Goal: Information Seeking & Learning: Find specific fact

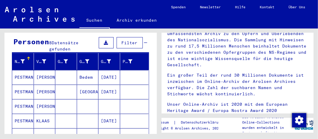
scroll to position [59, 0]
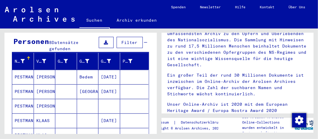
click at [26, 84] on mat-cell "PESTMAN" at bounding box center [23, 91] width 22 height 14
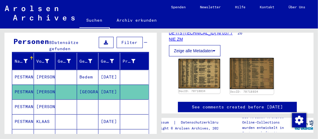
scroll to position [89, 0]
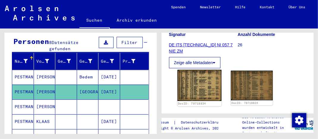
click at [197, 89] on img at bounding box center [199, 85] width 44 height 31
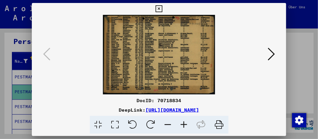
click at [272, 56] on icon at bounding box center [271, 54] width 7 height 14
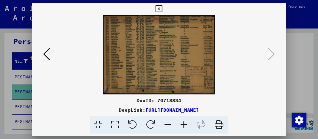
click at [159, 9] on icon at bounding box center [159, 8] width 7 height 7
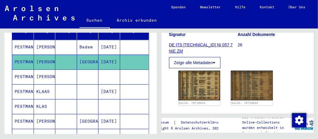
click at [28, 70] on mat-cell "PESTMAN" at bounding box center [23, 77] width 22 height 15
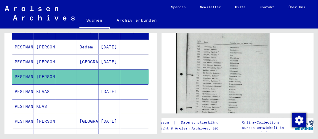
scroll to position [238, 0]
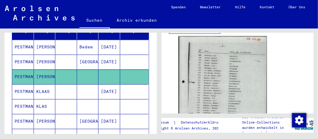
click at [28, 84] on mat-cell "PESTMAN" at bounding box center [23, 91] width 22 height 15
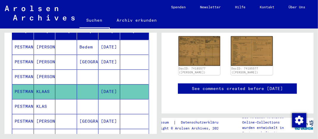
scroll to position [178, 0]
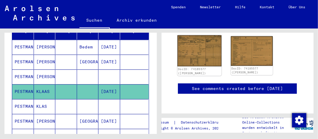
click at [198, 56] on img at bounding box center [199, 50] width 44 height 31
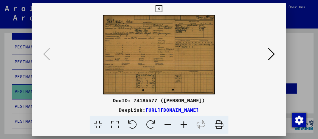
click at [272, 53] on icon at bounding box center [271, 54] width 7 height 14
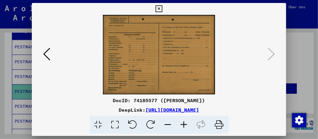
click at [159, 8] on icon at bounding box center [159, 8] width 7 height 7
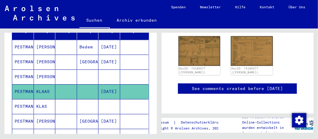
click at [35, 70] on mat-cell "[PERSON_NAME]" at bounding box center [45, 77] width 22 height 15
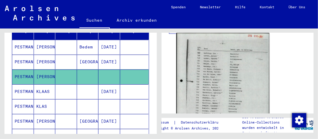
click at [224, 82] on img at bounding box center [222, 98] width 93 height 131
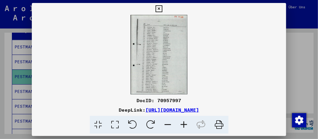
click at [159, 5] on icon at bounding box center [159, 8] width 7 height 7
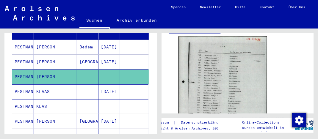
scroll to position [119, 0]
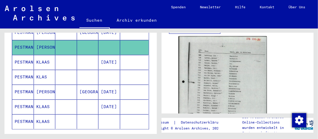
click at [27, 70] on mat-cell "PESTMAN" at bounding box center [23, 77] width 22 height 15
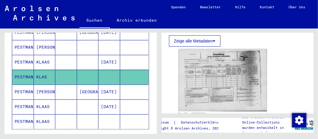
scroll to position [89, 0]
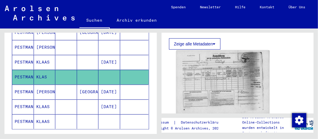
click at [209, 87] on img at bounding box center [222, 83] width 93 height 65
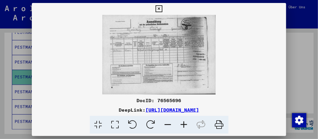
click at [159, 8] on icon at bounding box center [159, 8] width 7 height 7
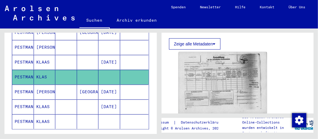
click at [29, 85] on mat-cell "PESTMAN" at bounding box center [23, 92] width 22 height 15
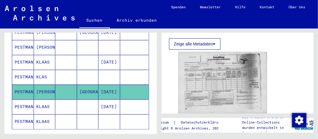
click at [29, 85] on mat-cell "PESTMAN" at bounding box center [23, 92] width 22 height 15
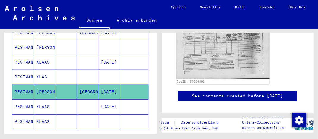
scroll to position [119, 0]
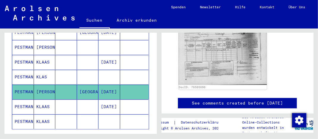
click at [29, 70] on mat-cell "PESTMAN" at bounding box center [23, 77] width 22 height 15
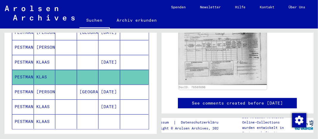
click at [28, 85] on mat-cell "PESTMAN" at bounding box center [23, 92] width 22 height 15
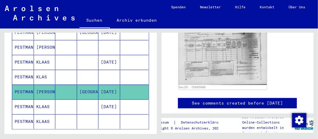
click at [24, 100] on mat-cell "PESTMAN" at bounding box center [23, 107] width 22 height 15
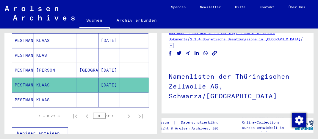
scroll to position [148, 0]
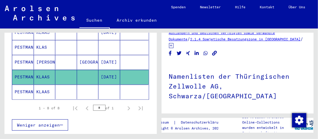
click at [29, 85] on mat-cell "PESTMAN" at bounding box center [23, 92] width 22 height 15
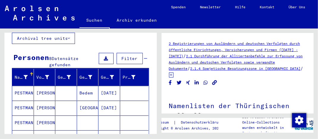
scroll to position [59, 0]
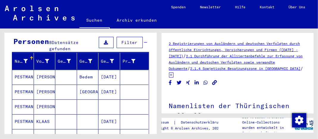
click at [32, 70] on mat-cell "PESTMAN" at bounding box center [23, 77] width 22 height 15
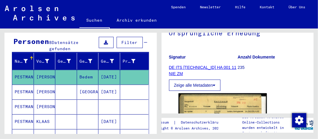
scroll to position [75, 0]
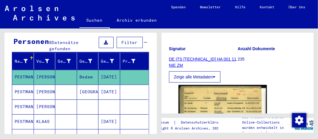
click at [217, 82] on button "Zeige alle Metadaten" at bounding box center [195, 76] width 52 height 11
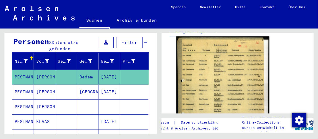
scroll to position [224, 0]
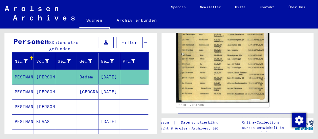
click at [213, 78] on img at bounding box center [222, 40] width 93 height 126
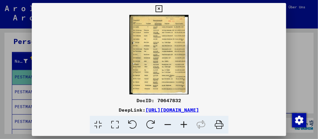
click at [158, 9] on icon at bounding box center [159, 8] width 7 height 7
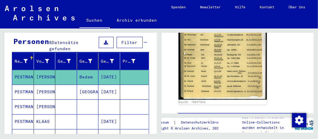
click at [28, 85] on mat-cell "PESTMAN" at bounding box center [23, 92] width 22 height 15
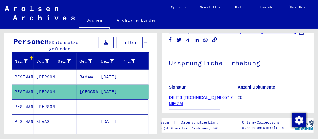
scroll to position [89, 0]
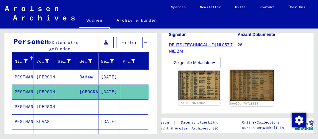
click at [249, 93] on img at bounding box center [252, 85] width 44 height 31
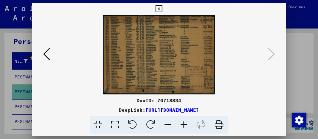
click at [48, 54] on icon at bounding box center [46, 54] width 7 height 14
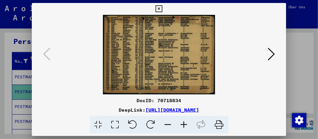
click at [159, 8] on icon at bounding box center [159, 8] width 7 height 7
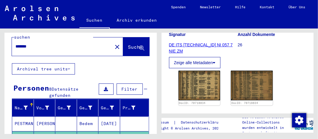
scroll to position [0, 0]
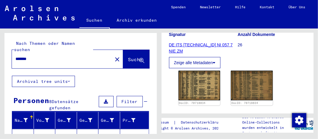
drag, startPoint x: 33, startPoint y: 53, endPoint x: -2, endPoint y: 51, distance: 35.5
click at [0, 51] on html "Suchen Archiv erkunden Spenden Newsletter Hilfe Kontakt Über Uns Suchen Archiv …" at bounding box center [159, 69] width 318 height 139
click at [139, 58] on icon at bounding box center [141, 60] width 5 height 5
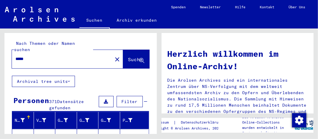
click at [15, 56] on input "*****" at bounding box center [60, 59] width 90 height 6
drag, startPoint x: 40, startPoint y: 53, endPoint x: 2, endPoint y: 57, distance: 38.3
click at [2, 57] on div "Nach Themen oder Namen suchen ********* close Suche Archival tree units Persone…" at bounding box center [79, 82] width 159 height 106
drag, startPoint x: 33, startPoint y: 54, endPoint x: -2, endPoint y: 56, distance: 35.2
click at [0, 56] on html "Suchen Archiv erkunden Spenden Newsletter Hilfe Kontakt Über Uns Suchen Archiv …" at bounding box center [159, 69] width 318 height 139
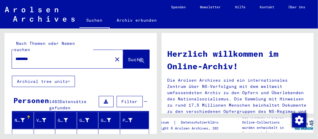
click at [139, 58] on icon at bounding box center [141, 60] width 5 height 5
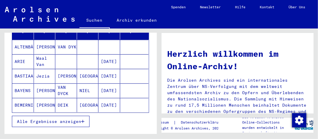
scroll to position [119, 0]
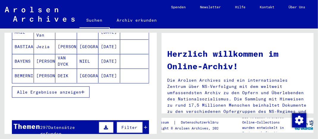
click at [76, 90] on span "Alle Ergebnisse anzeigen" at bounding box center [49, 92] width 64 height 5
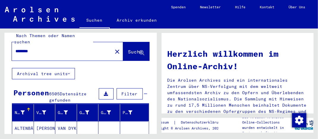
scroll to position [0, 0]
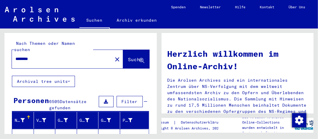
click at [40, 56] on input "********" at bounding box center [60, 59] width 90 height 6
type input "**********"
click at [139, 58] on icon at bounding box center [141, 60] width 5 height 5
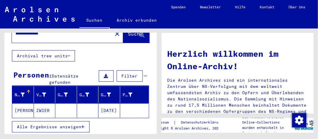
scroll to position [59, 0]
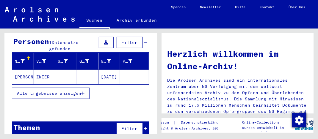
click at [44, 70] on mat-cell "ZWIER" at bounding box center [45, 77] width 22 height 14
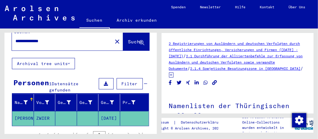
scroll to position [17, 0]
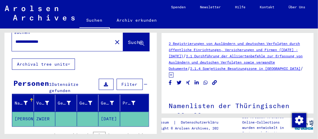
click at [20, 111] on icon at bounding box center [24, 116] width 15 height 24
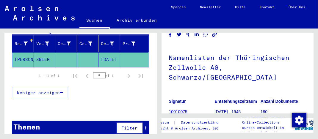
scroll to position [59, 0]
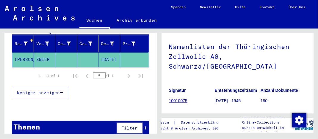
click at [184, 98] on link "10010075" at bounding box center [178, 100] width 18 height 5
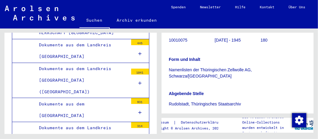
scroll to position [136, 0]
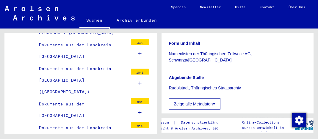
click at [204, 98] on button "Zeige alle Metadaten" at bounding box center [195, 103] width 52 height 11
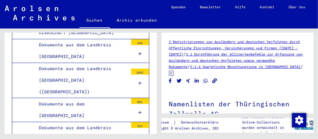
scroll to position [0, 0]
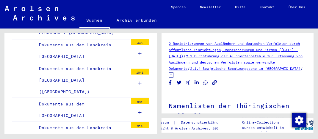
click at [188, 44] on link "2 Registrierungen von Ausländern und deutschen Verfolgten durch öffentliche Ein…" at bounding box center [234, 49] width 131 height 17
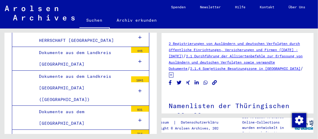
scroll to position [6402, 0]
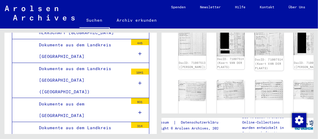
scroll to position [297, 0]
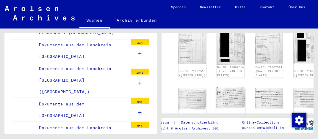
click at [216, 87] on img at bounding box center [230, 97] width 29 height 21
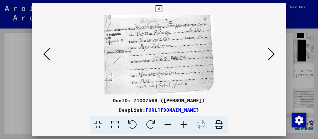
click at [159, 8] on icon at bounding box center [159, 8] width 7 height 7
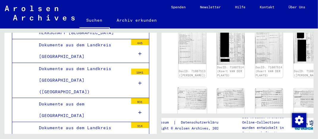
click at [185, 87] on img at bounding box center [192, 98] width 29 height 22
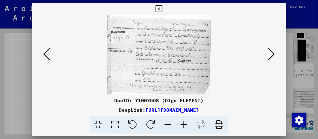
click at [270, 54] on icon at bounding box center [271, 54] width 7 height 14
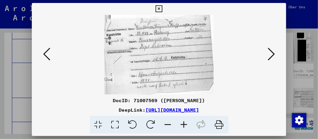
click at [274, 54] on icon at bounding box center [271, 54] width 7 height 14
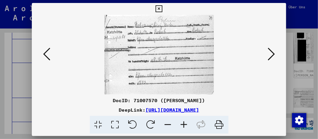
click at [274, 54] on icon at bounding box center [271, 54] width 7 height 14
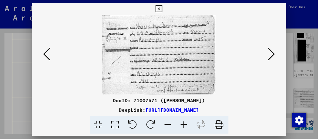
click at [274, 54] on icon at bounding box center [271, 54] width 7 height 14
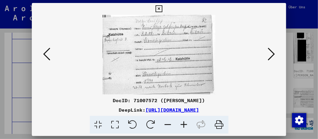
click at [274, 54] on icon at bounding box center [271, 54] width 7 height 14
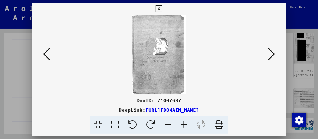
click at [274, 54] on icon at bounding box center [271, 54] width 7 height 14
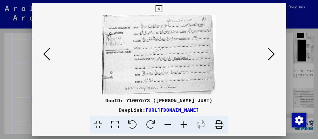
click at [274, 54] on icon at bounding box center [271, 54] width 7 height 14
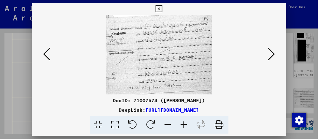
click at [274, 54] on icon at bounding box center [271, 54] width 7 height 14
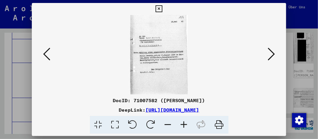
click at [274, 54] on icon at bounding box center [271, 54] width 7 height 14
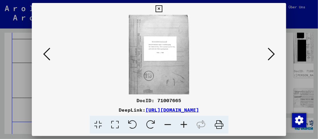
click at [158, 7] on icon at bounding box center [159, 8] width 7 height 7
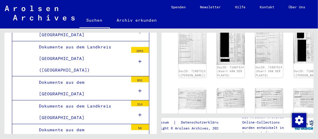
scroll to position [6432, 0]
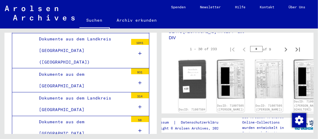
scroll to position [148, 0]
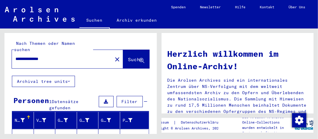
drag, startPoint x: 57, startPoint y: 53, endPoint x: -2, endPoint y: 42, distance: 60.2
click at [0, 42] on html "**********" at bounding box center [159, 69] width 318 height 139
click at [139, 58] on icon at bounding box center [141, 60] width 5 height 5
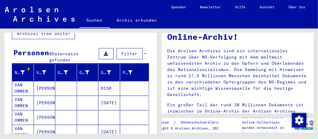
scroll to position [59, 0]
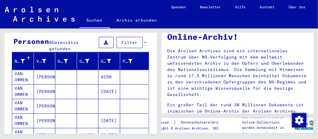
click at [39, 84] on mat-cell "[PERSON_NAME]" at bounding box center [45, 91] width 22 height 14
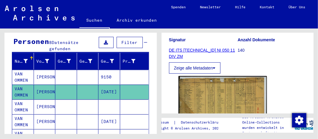
scroll to position [119, 0]
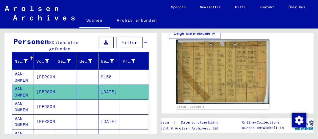
click at [216, 73] on img at bounding box center [222, 72] width 93 height 65
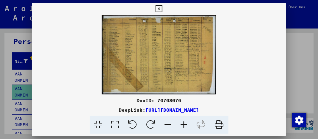
click at [159, 9] on icon at bounding box center [159, 8] width 7 height 7
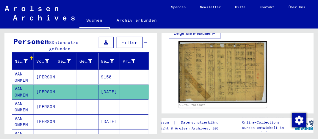
click at [23, 100] on mat-cell "VAN OMMEN" at bounding box center [23, 107] width 22 height 15
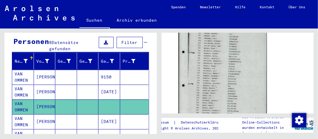
scroll to position [89, 0]
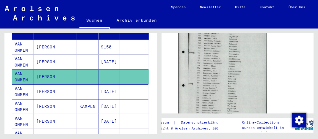
click at [44, 86] on mat-cell "[PERSON_NAME]" at bounding box center [45, 91] width 22 height 15
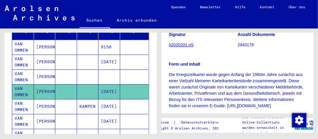
scroll to position [178, 0]
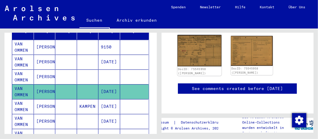
click at [205, 55] on img at bounding box center [199, 51] width 44 height 32
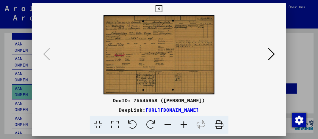
click at [174, 71] on img at bounding box center [159, 55] width 214 height 80
click at [272, 53] on icon at bounding box center [271, 54] width 7 height 14
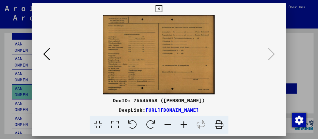
click at [160, 10] on icon at bounding box center [159, 8] width 7 height 7
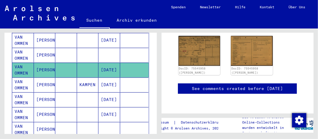
scroll to position [119, 0]
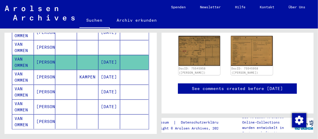
click at [46, 70] on mat-cell "[PERSON_NAME]" at bounding box center [45, 77] width 22 height 15
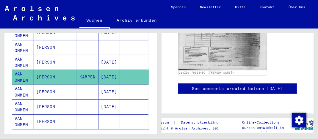
scroll to position [119, 0]
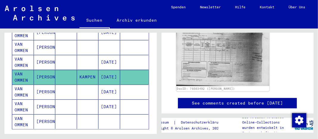
click at [206, 60] on img at bounding box center [222, 53] width 93 height 65
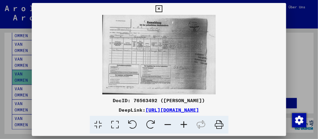
click at [161, 6] on icon at bounding box center [159, 8] width 7 height 7
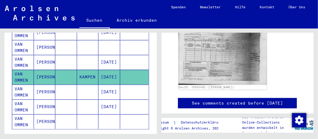
click at [44, 85] on mat-cell "[PERSON_NAME]" at bounding box center [45, 92] width 22 height 15
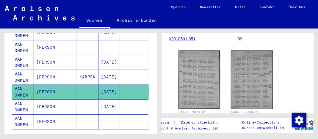
scroll to position [119, 0]
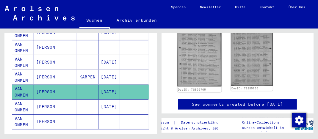
click at [196, 60] on img at bounding box center [199, 56] width 44 height 61
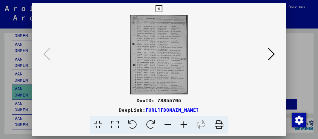
click at [271, 53] on icon at bounding box center [271, 54] width 7 height 14
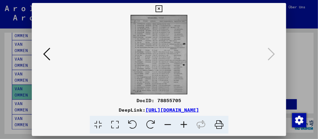
click at [159, 8] on icon at bounding box center [159, 8] width 7 height 7
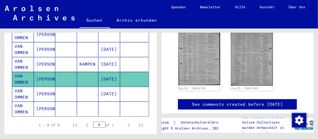
scroll to position [148, 0]
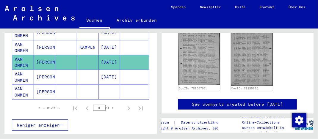
click at [43, 70] on mat-cell "[PERSON_NAME]" at bounding box center [45, 77] width 22 height 15
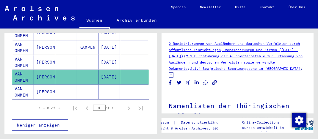
click at [45, 85] on mat-cell "[PERSON_NAME]" at bounding box center [45, 92] width 22 height 15
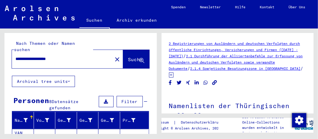
drag, startPoint x: 70, startPoint y: 52, endPoint x: -2, endPoint y: 50, distance: 71.7
click at [0, 50] on html "**********" at bounding box center [159, 69] width 318 height 139
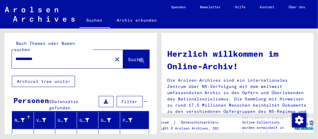
scroll to position [59, 0]
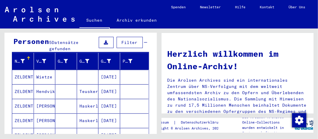
click at [27, 99] on mat-cell "ZELDENTHUIS" at bounding box center [23, 106] width 22 height 14
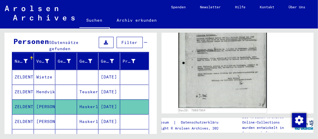
scroll to position [267, 0]
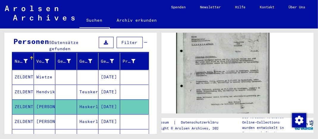
drag, startPoint x: 213, startPoint y: 82, endPoint x: 203, endPoint y: 79, distance: 10.0
click at [203, 79] on img at bounding box center [222, 68] width 93 height 130
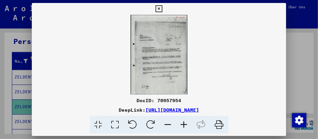
click at [159, 9] on icon at bounding box center [159, 8] width 7 height 7
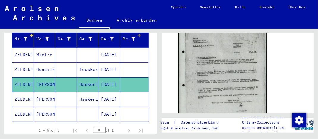
scroll to position [89, 0]
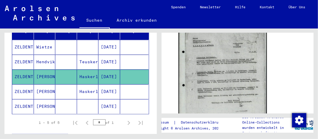
click at [27, 84] on mat-cell "ZELDENTHUIS" at bounding box center [23, 91] width 22 height 15
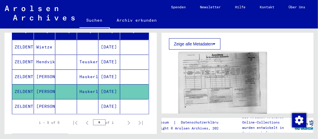
scroll to position [119, 0]
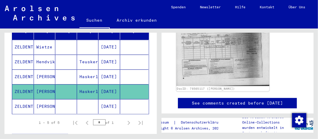
click at [217, 62] on img at bounding box center [222, 53] width 93 height 65
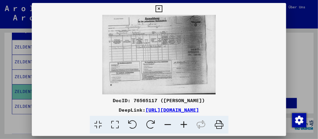
click at [159, 9] on icon at bounding box center [159, 8] width 7 height 7
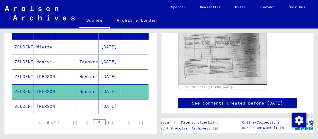
scroll to position [0, 0]
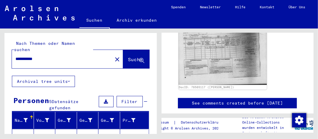
drag, startPoint x: 55, startPoint y: 52, endPoint x: -2, endPoint y: 54, distance: 57.4
click at [0, 54] on html "**********" at bounding box center [159, 69] width 318 height 139
click at [139, 58] on icon at bounding box center [141, 60] width 5 height 5
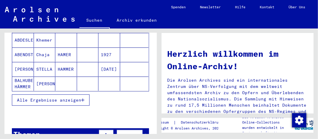
scroll to position [119, 0]
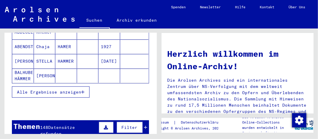
click at [84, 90] on icon "button" at bounding box center [82, 92] width 3 height 4
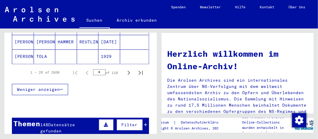
scroll to position [446, 0]
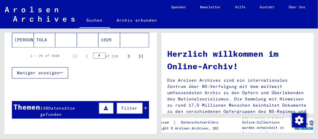
type input "**********"
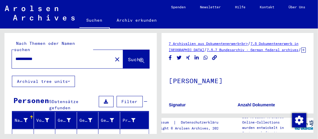
drag, startPoint x: 46, startPoint y: 53, endPoint x: -2, endPoint y: 54, distance: 47.9
click at [0, 54] on html "**********" at bounding box center [159, 69] width 318 height 139
click at [33, 56] on input "text" at bounding box center [61, 59] width 93 height 6
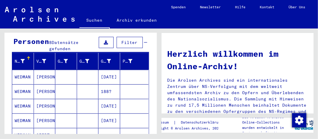
scroll to position [89, 0]
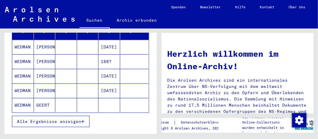
click at [84, 120] on icon "button" at bounding box center [82, 122] width 3 height 4
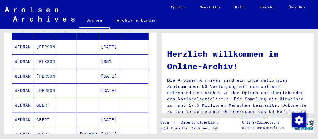
scroll to position [119, 0]
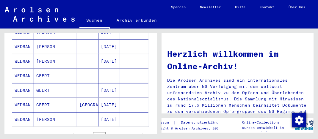
click at [26, 69] on mat-cell "WEDMAN" at bounding box center [23, 76] width 22 height 14
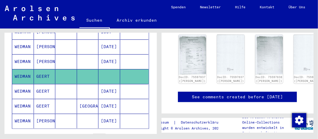
scroll to position [178, 0]
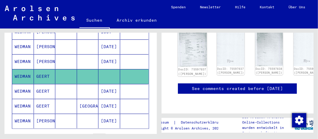
click at [188, 55] on img at bounding box center [192, 46] width 29 height 42
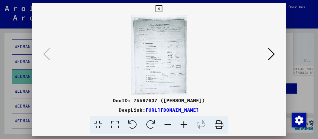
click at [165, 51] on img at bounding box center [159, 55] width 214 height 80
click at [275, 55] on icon at bounding box center [271, 54] width 7 height 14
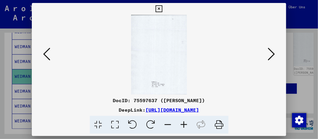
click at [275, 54] on icon at bounding box center [271, 54] width 7 height 14
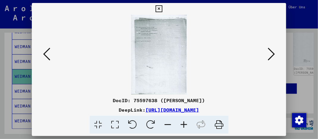
click at [147, 50] on img at bounding box center [159, 55] width 214 height 80
click at [272, 54] on icon at bounding box center [271, 54] width 7 height 14
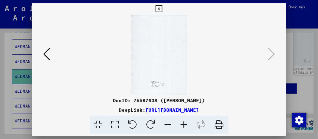
click at [163, 6] on button at bounding box center [159, 9] width 10 height 12
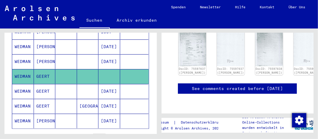
click at [50, 84] on mat-cell "GEERT" at bounding box center [45, 91] width 22 height 15
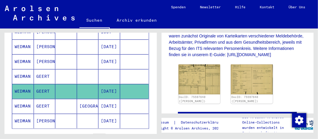
scroll to position [148, 0]
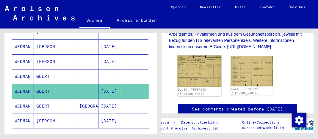
click at [193, 84] on img at bounding box center [199, 72] width 44 height 32
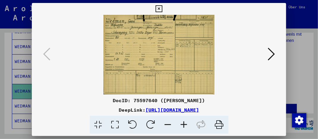
click at [151, 65] on img at bounding box center [159, 55] width 214 height 80
click at [270, 53] on icon at bounding box center [271, 54] width 7 height 14
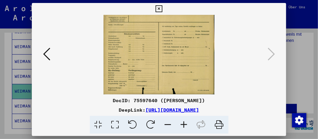
click at [161, 8] on icon at bounding box center [159, 8] width 7 height 7
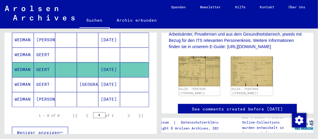
scroll to position [149, 0]
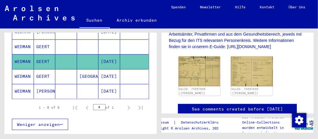
click at [25, 69] on mat-cell "WEDMAN" at bounding box center [23, 76] width 22 height 15
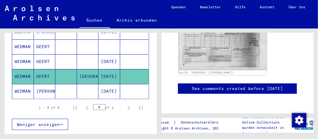
scroll to position [119, 0]
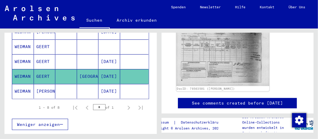
click at [209, 56] on img at bounding box center [222, 53] width 93 height 65
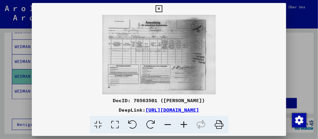
click at [158, 8] on icon at bounding box center [159, 8] width 7 height 7
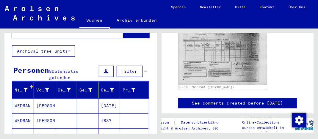
scroll to position [0, 0]
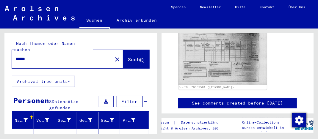
drag, startPoint x: 38, startPoint y: 52, endPoint x: -2, endPoint y: 46, distance: 40.6
click at [0, 46] on html "Suchen Archiv erkunden Spenden Newsletter Hilfe Kontakt Über Uns Suchen Archiv …" at bounding box center [159, 69] width 318 height 139
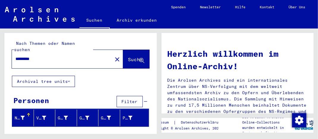
click at [18, 56] on input "*********" at bounding box center [60, 59] width 90 height 6
type input "*********"
click at [139, 58] on icon at bounding box center [141, 60] width 5 height 5
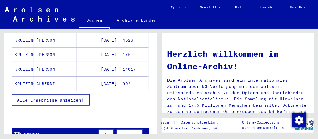
scroll to position [119, 0]
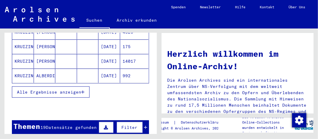
click at [81, 90] on icon "button" at bounding box center [82, 92] width 3 height 4
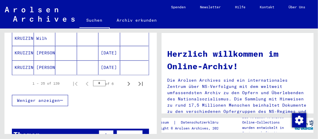
scroll to position [446, 0]
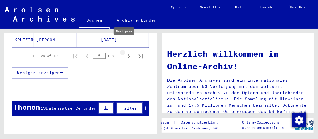
click at [128, 54] on icon "Next page" at bounding box center [129, 56] width 3 height 4
click at [125, 52] on icon "Next page" at bounding box center [129, 56] width 8 height 8
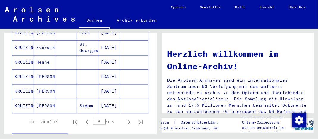
scroll to position [387, 0]
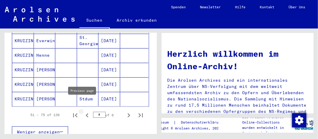
click at [83, 112] on icon "Previous page" at bounding box center [87, 116] width 8 height 8
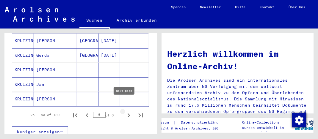
click at [128, 114] on icon "Next page" at bounding box center [129, 116] width 3 height 4
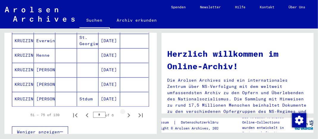
click at [128, 114] on icon "Next page" at bounding box center [129, 116] width 3 height 4
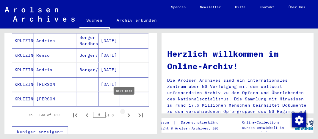
click at [125, 112] on icon "Next page" at bounding box center [129, 116] width 8 height 8
type input "*"
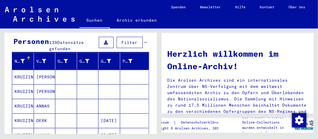
scroll to position [89, 0]
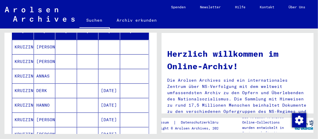
click at [24, 69] on mat-cell "KRUIZINGA" at bounding box center [23, 76] width 22 height 14
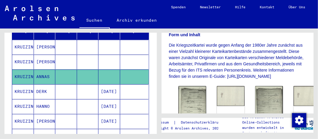
scroll to position [148, 0]
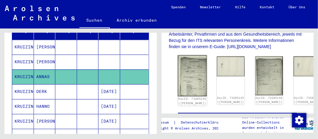
click at [187, 82] on img at bounding box center [192, 75] width 29 height 41
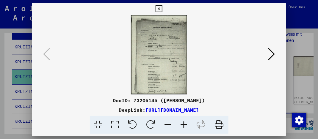
click at [191, 57] on img at bounding box center [159, 55] width 214 height 80
click at [272, 56] on icon at bounding box center [271, 54] width 7 height 14
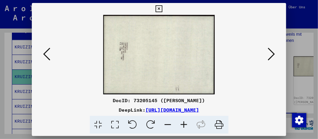
click at [271, 53] on icon at bounding box center [271, 54] width 7 height 14
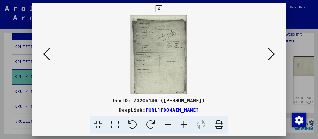
click at [275, 54] on button at bounding box center [271, 54] width 11 height 17
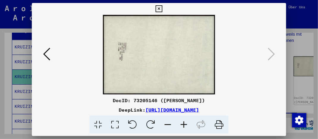
click at [160, 9] on icon at bounding box center [159, 8] width 7 height 7
